Goal: Task Accomplishment & Management: Manage account settings

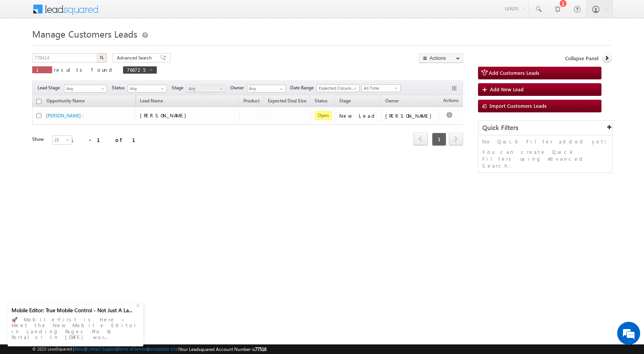
type input "778414"
click at [102, 57] on img "button" at bounding box center [102, 58] width 4 height 4
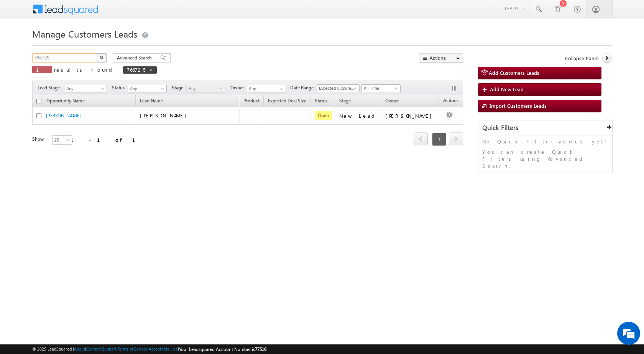
click at [46, 59] on input "766725" at bounding box center [65, 57] width 66 height 9
paste input "78414"
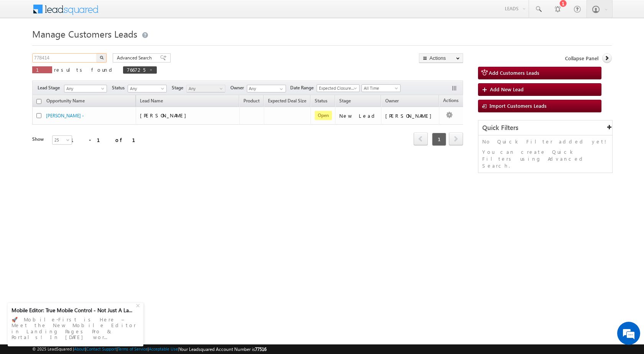
type input "778414"
click at [104, 57] on button "button" at bounding box center [102, 57] width 10 height 9
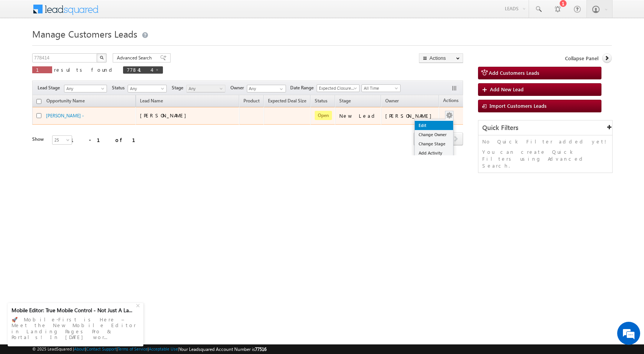
click at [424, 123] on link "Edit" at bounding box center [434, 125] width 38 height 9
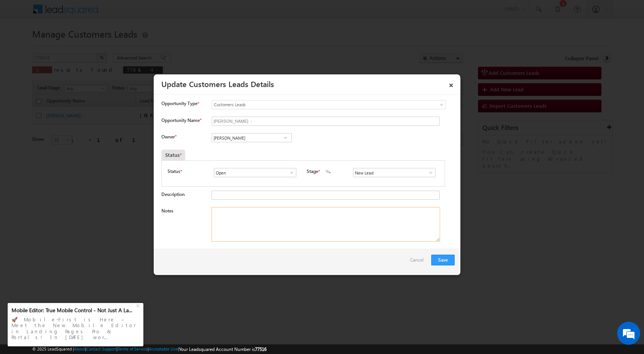
click at [268, 228] on textarea "Notes" at bounding box center [325, 224] width 228 height 34
paste textarea "778414 / [PERSON_NAME] / 8800304027 / OWNER - HIMSELF / CONSTRUCTION / 122006 T…"
type textarea "778414 / [PERSON_NAME] / 8800304027 / OWNER - HIMSELF / CONSTRUCTION / 122006 T…"
click at [265, 139] on input "[PERSON_NAME]" at bounding box center [251, 137] width 80 height 9
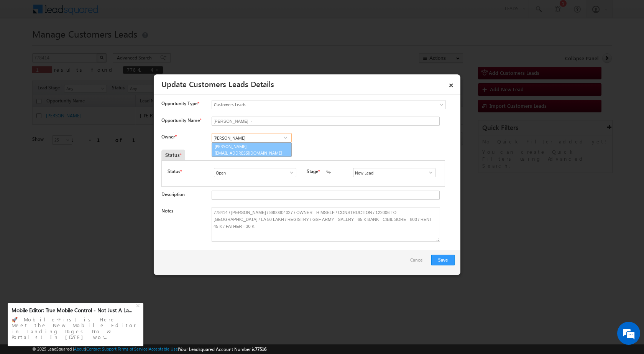
click at [270, 147] on link "[PERSON_NAME] [PERSON_NAME][EMAIL_ADDRESS][DOMAIN_NAME]" at bounding box center [251, 149] width 80 height 15
type input "[PERSON_NAME]"
click at [441, 260] on button "Save" at bounding box center [442, 259] width 23 height 11
